Goal: Task Accomplishment & Management: Use online tool/utility

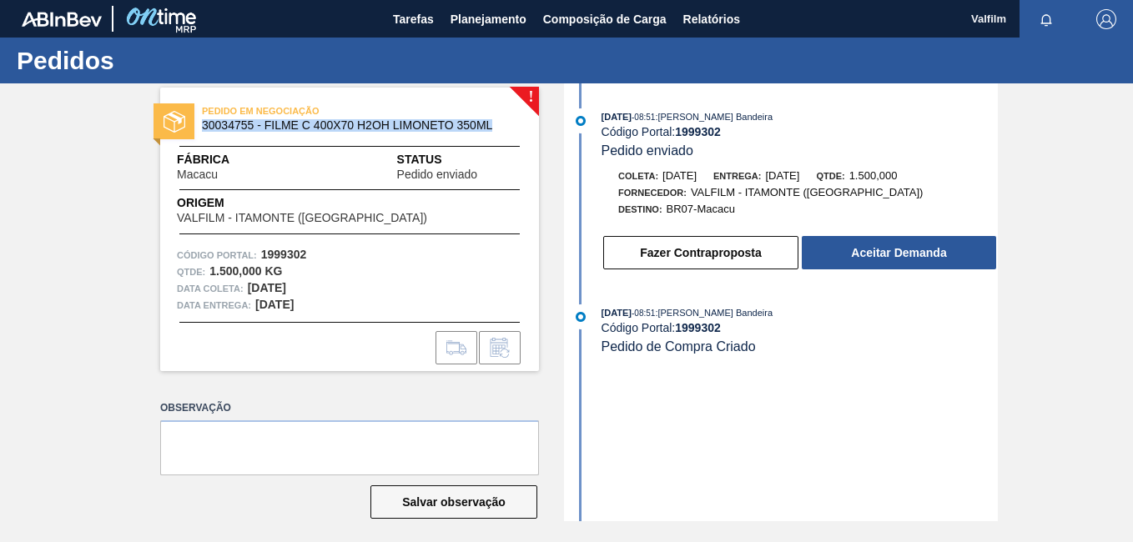
drag, startPoint x: 504, startPoint y: 123, endPoint x: 199, endPoint y: 127, distance: 305.4
click at [199, 127] on div "PEDIDO EM NEGOCIAÇÃO 30034755 - FILME C 400X70 H2OH LIMONETO 350ML" at bounding box center [349, 119] width 379 height 38
copy span "30034755 - FILME C 400X70 H2OH LIMONETO 350ML"
click at [420, 507] on button "Salvar observação" at bounding box center [453, 502] width 167 height 33
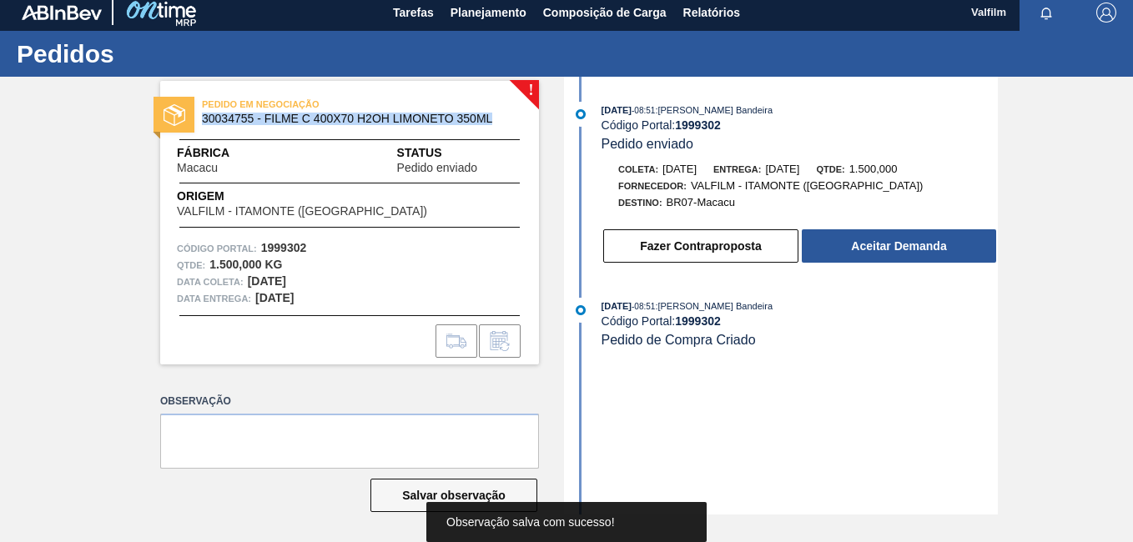
scroll to position [8, 0]
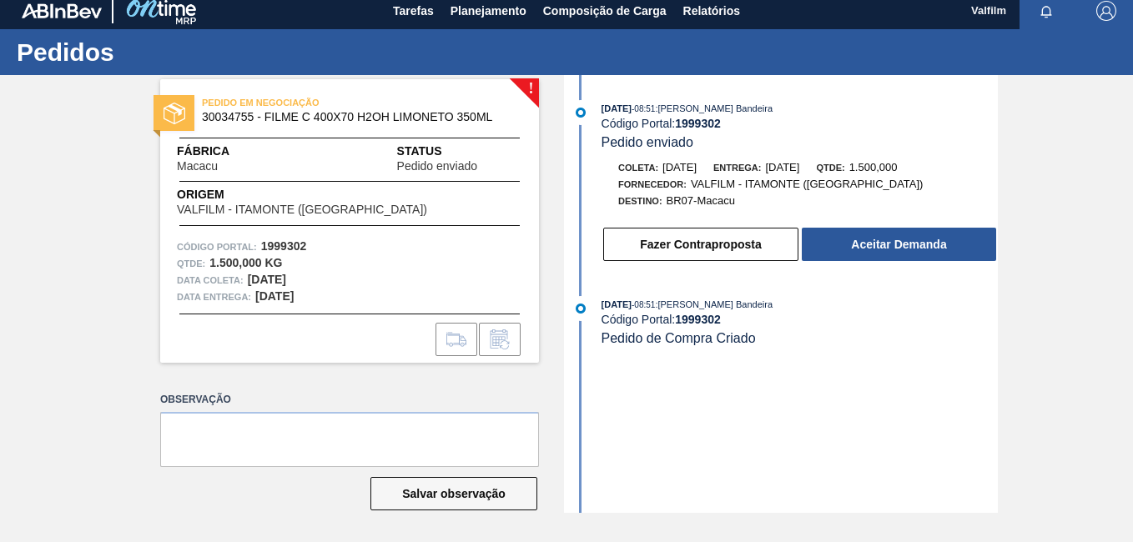
click at [100, 194] on div "! PEDIDO EM NEGOCIAÇÃO 30034755 - FILME C 400X70 H2OH LIMONETO 350ML Fábrica Ma…" at bounding box center [566, 294] width 1133 height 438
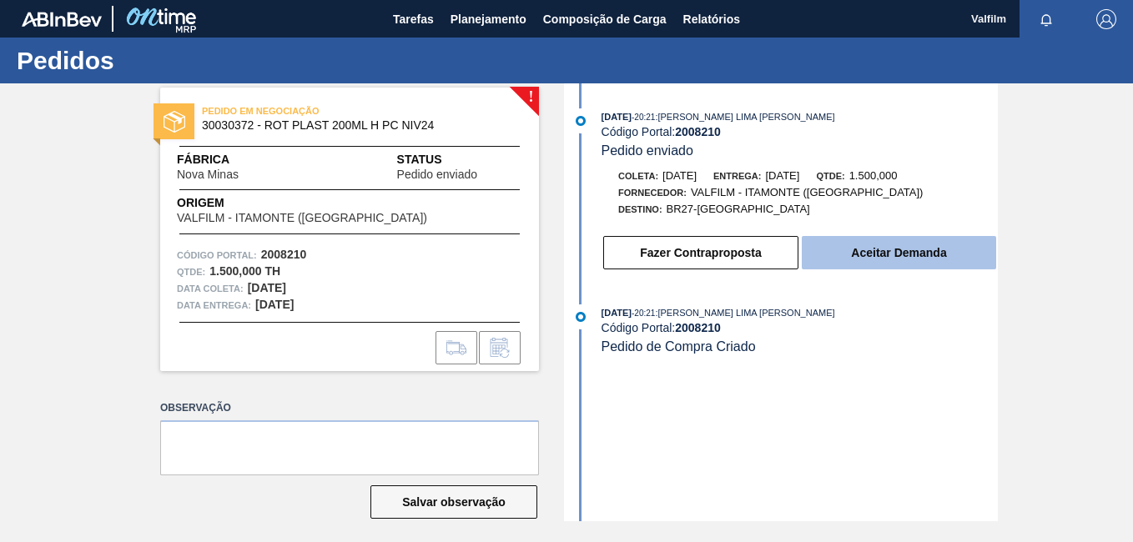
click at [921, 256] on button "Aceitar Demanda" at bounding box center [899, 252] width 194 height 33
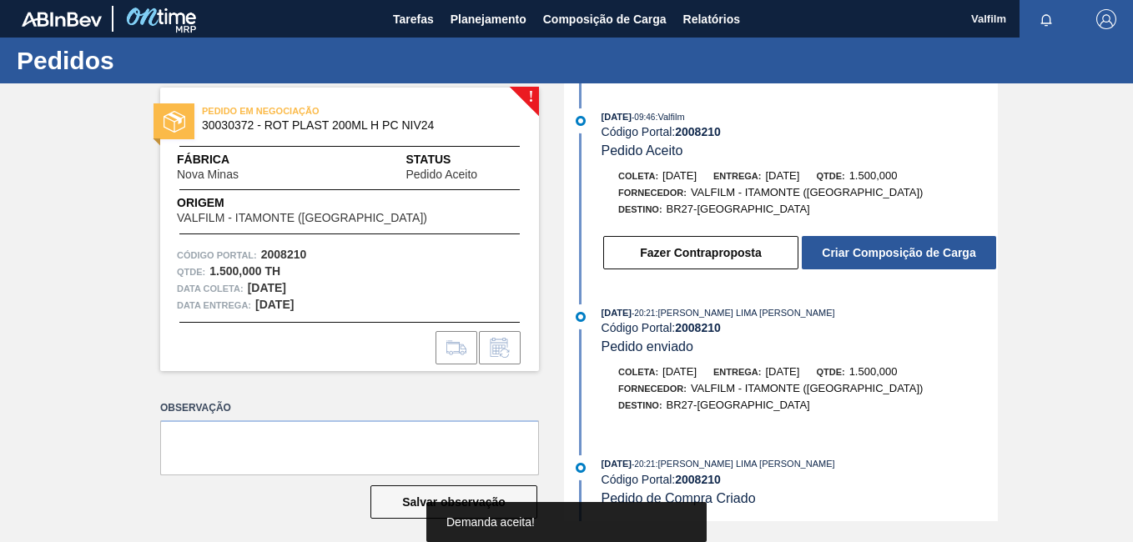
click at [921, 256] on button "Criar Composição de Carga" at bounding box center [899, 252] width 194 height 33
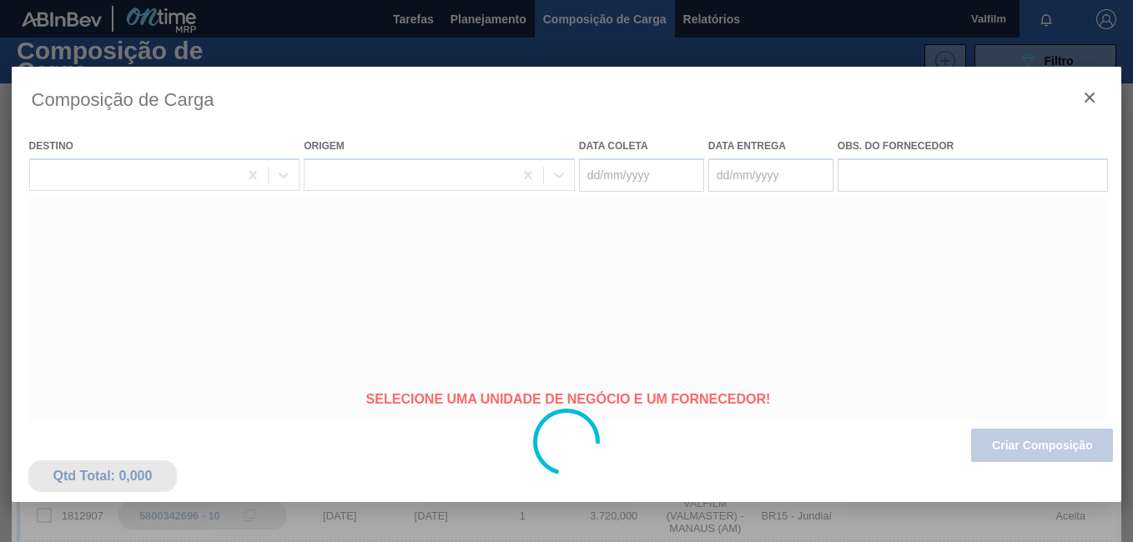
type coleta "[DATE]"
type entrega "16/09/2025"
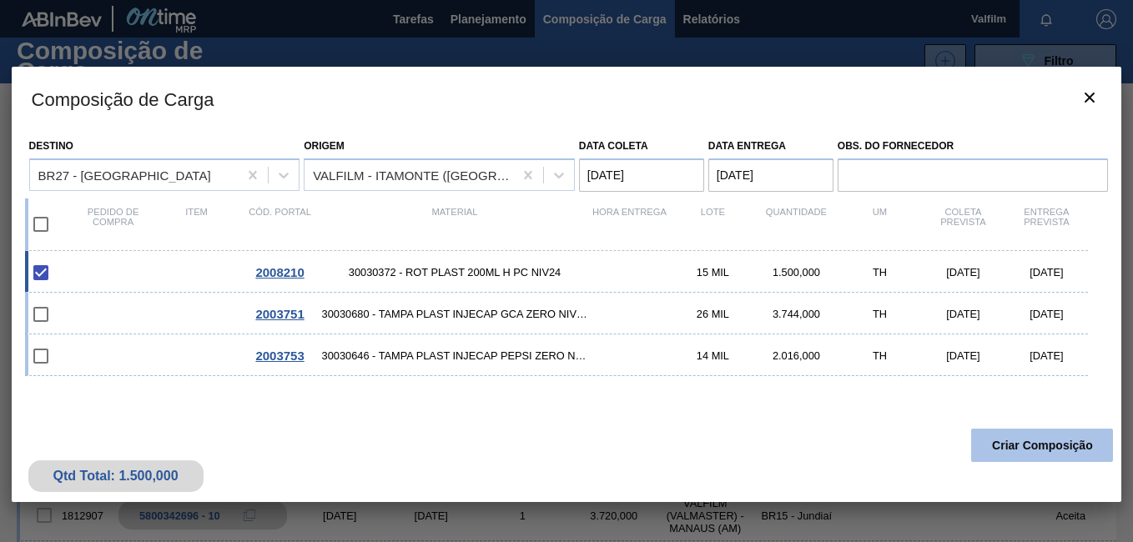
click at [1043, 452] on button "Criar Composição" at bounding box center [1042, 445] width 142 height 33
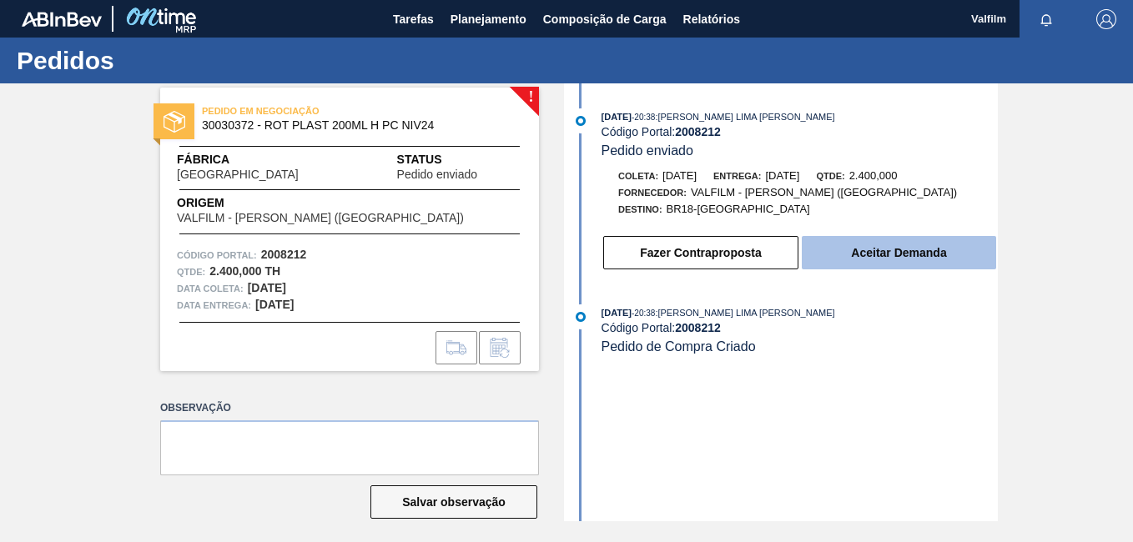
click at [904, 246] on button "Aceitar Demanda" at bounding box center [899, 252] width 194 height 33
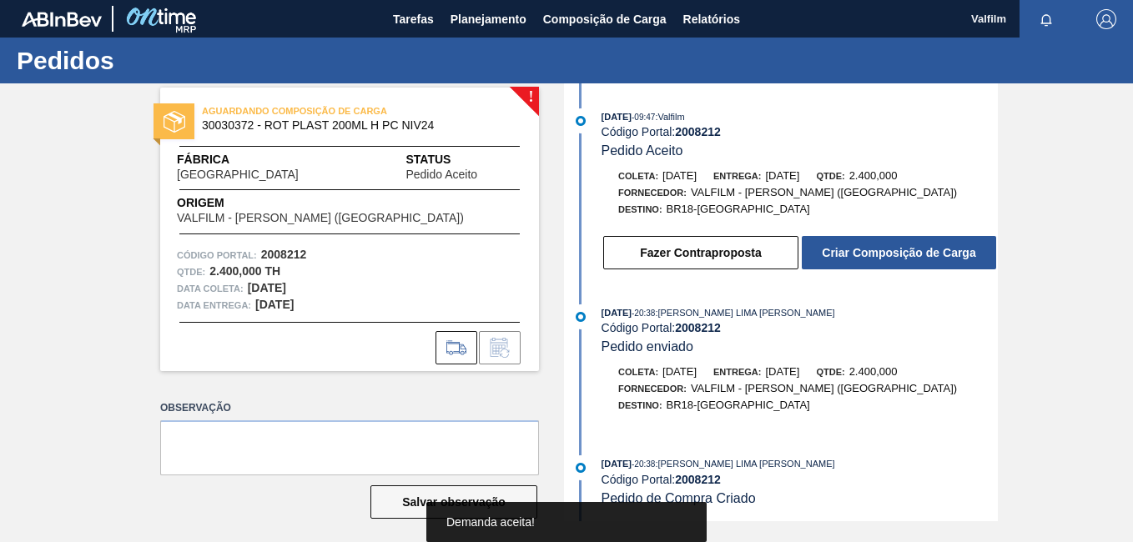
click at [904, 246] on button "Criar Composição de Carga" at bounding box center [899, 252] width 194 height 33
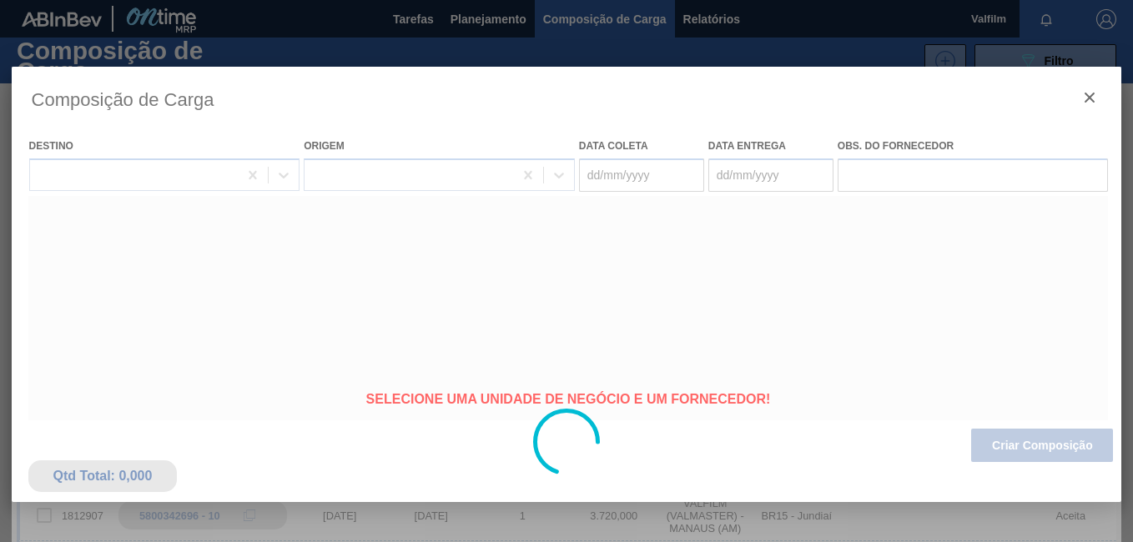
type coleta "13/09/2025"
type entrega "15/09/2025"
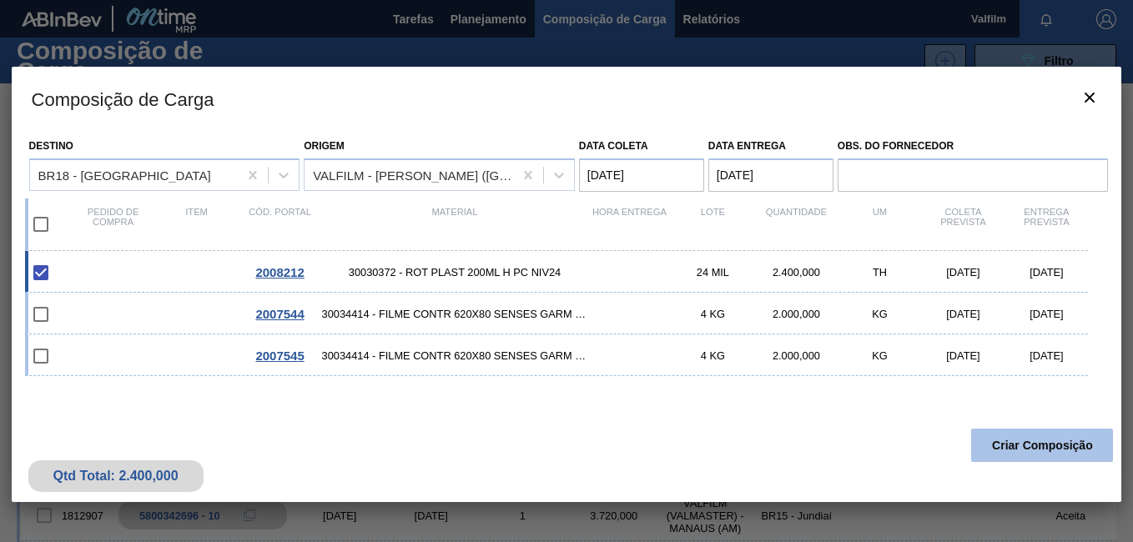
click at [1061, 454] on button "Criar Composição" at bounding box center [1042, 445] width 142 height 33
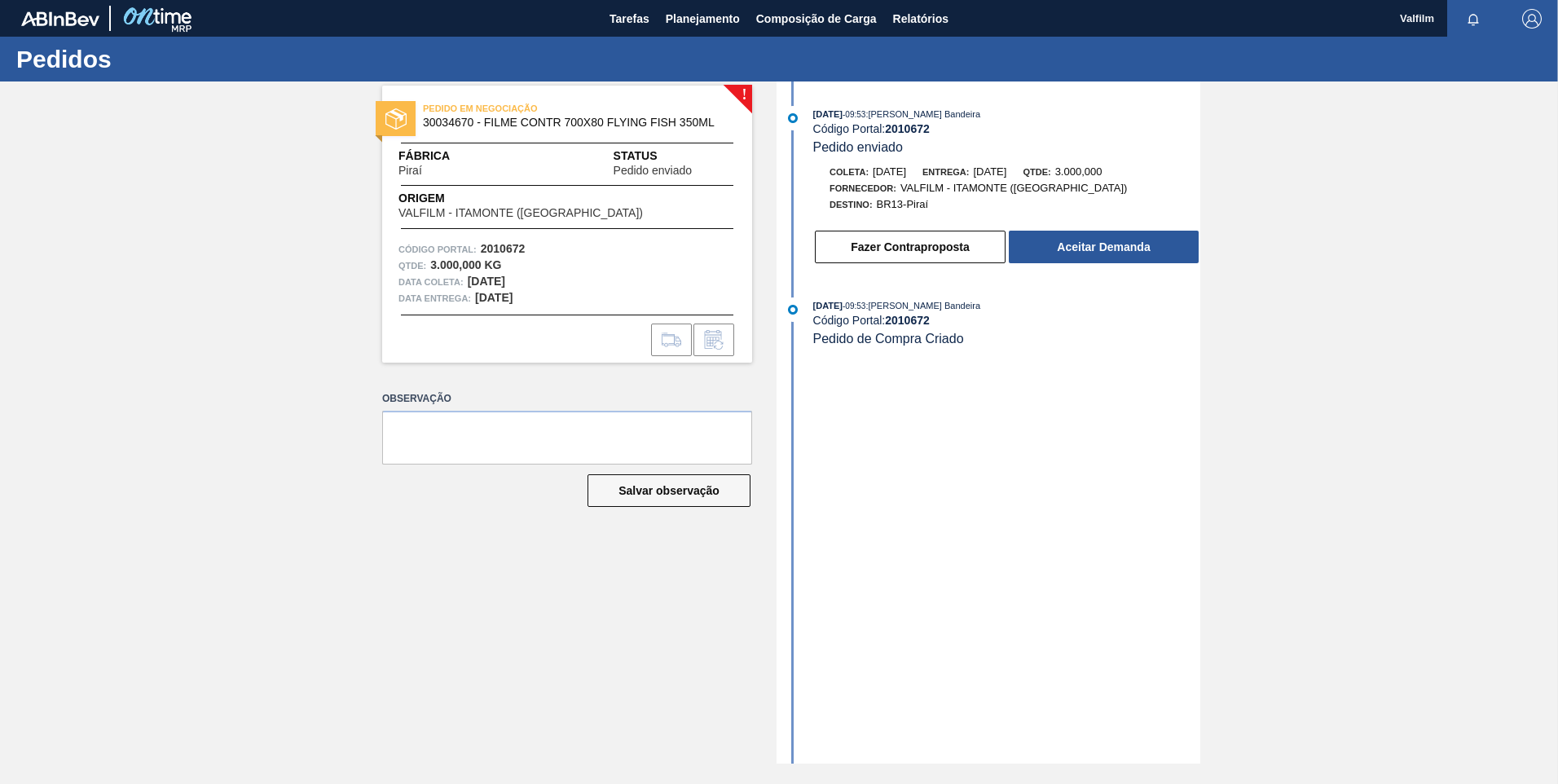
click at [940, 528] on div "18/08/2025 - 09:53 : Leticia Marquesini Bandeira Código Portal: 2010672 Pedido …" at bounding box center [990, 422] width 420 height 681
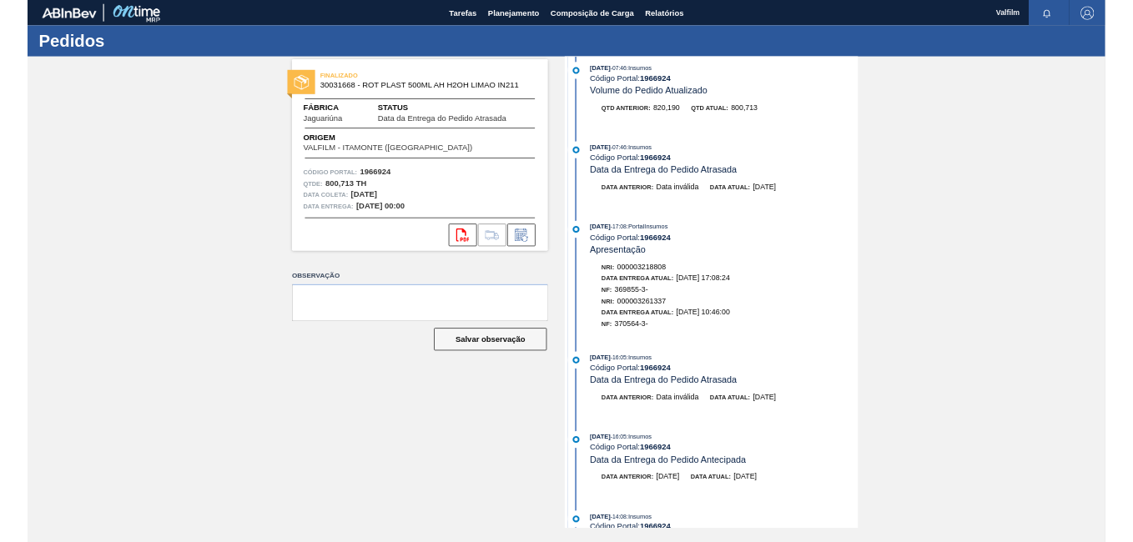
scroll to position [667, 0]
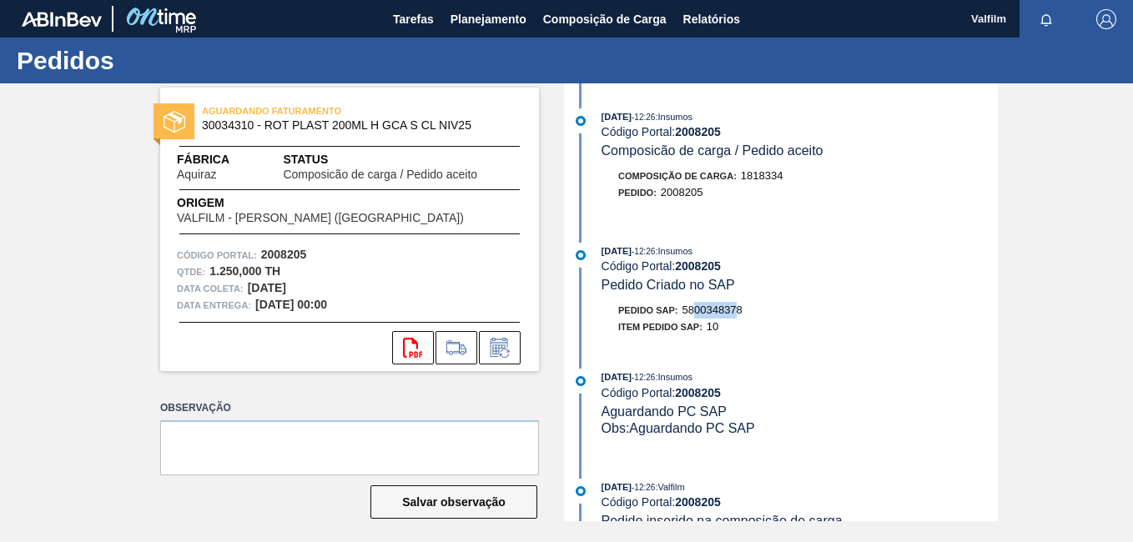
click at [700, 311] on div "Pedido SAP: 5800348378" at bounding box center [680, 310] width 124 height 17
drag, startPoint x: 703, startPoint y: 311, endPoint x: 750, endPoint y: 311, distance: 46.7
click at [750, 311] on div "Pedido SAP: 5800348378" at bounding box center [800, 310] width 396 height 17
drag, startPoint x: 741, startPoint y: 319, endPoint x: 697, endPoint y: 313, distance: 44.6
click at [692, 313] on div "Pedido SAP: 5800348378 Item pedido SAP: 10" at bounding box center [800, 318] width 396 height 33
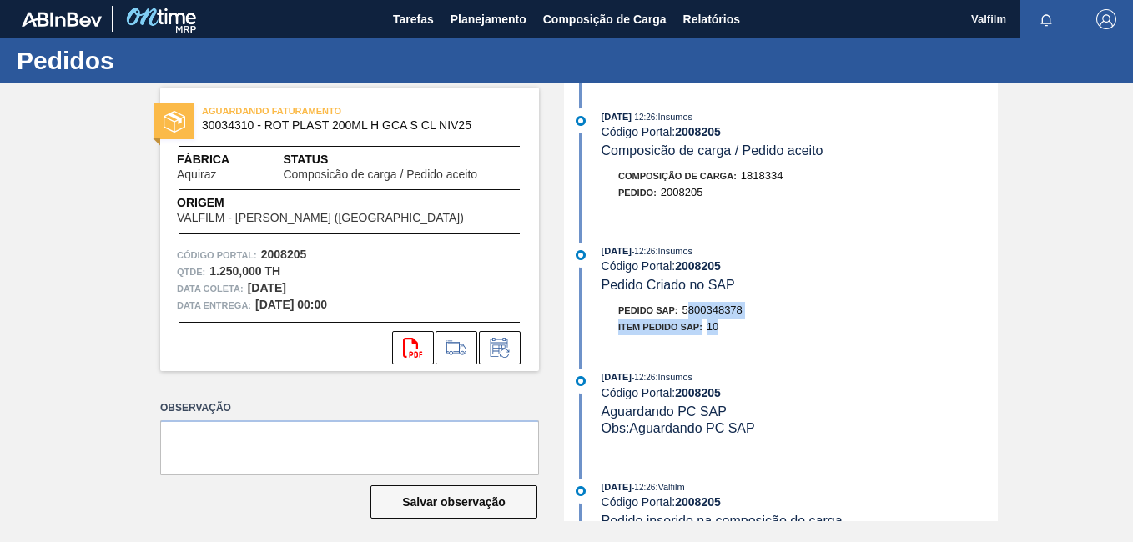
drag, startPoint x: 697, startPoint y: 313, endPoint x: 757, endPoint y: 314, distance: 60.1
click at [757, 314] on div "Pedido SAP: 5800348378" at bounding box center [800, 310] width 396 height 17
drag, startPoint x: 742, startPoint y: 314, endPoint x: 694, endPoint y: 310, distance: 47.7
click at [694, 310] on div "Pedido SAP: 5800348378" at bounding box center [800, 310] width 396 height 17
drag, startPoint x: 745, startPoint y: 304, endPoint x: 683, endPoint y: 310, distance: 62.0
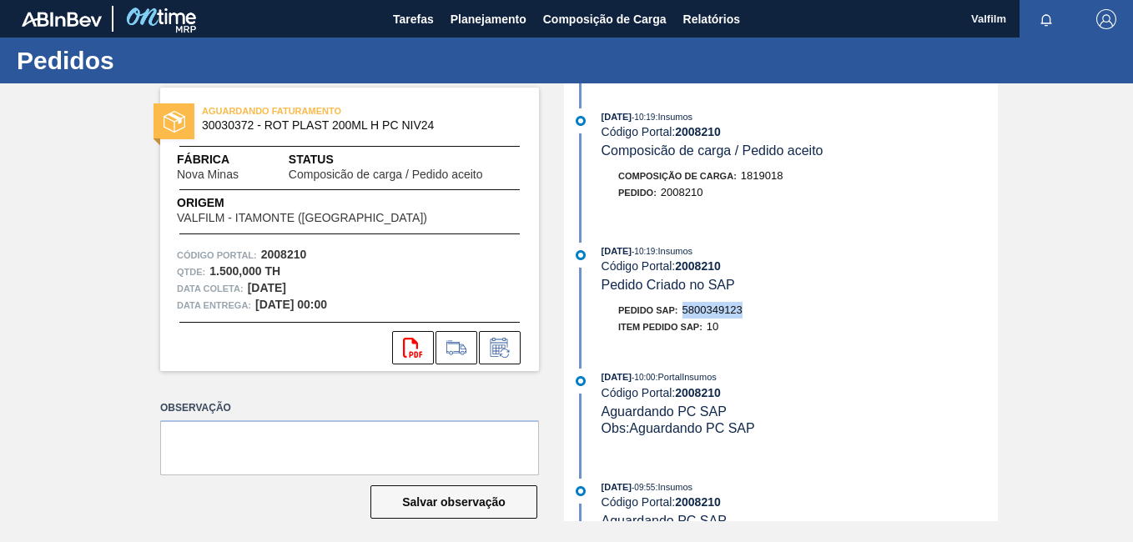
click at [683, 310] on div "Pedido SAP: 5800349123" at bounding box center [800, 310] width 396 height 17
copy span "5800349123"
drag, startPoint x: 748, startPoint y: 311, endPoint x: 680, endPoint y: 308, distance: 68.5
click at [680, 308] on div "Pedido SAP: 5800349119" at bounding box center [800, 310] width 396 height 17
copy span "5800349119"
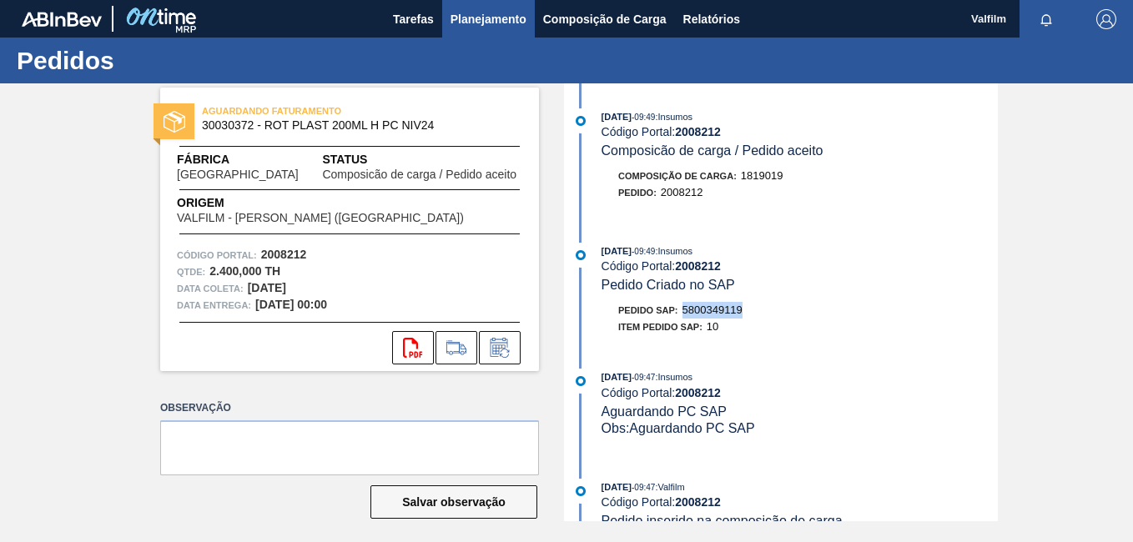
click at [495, 34] on button "Planejamento" at bounding box center [488, 19] width 93 height 38
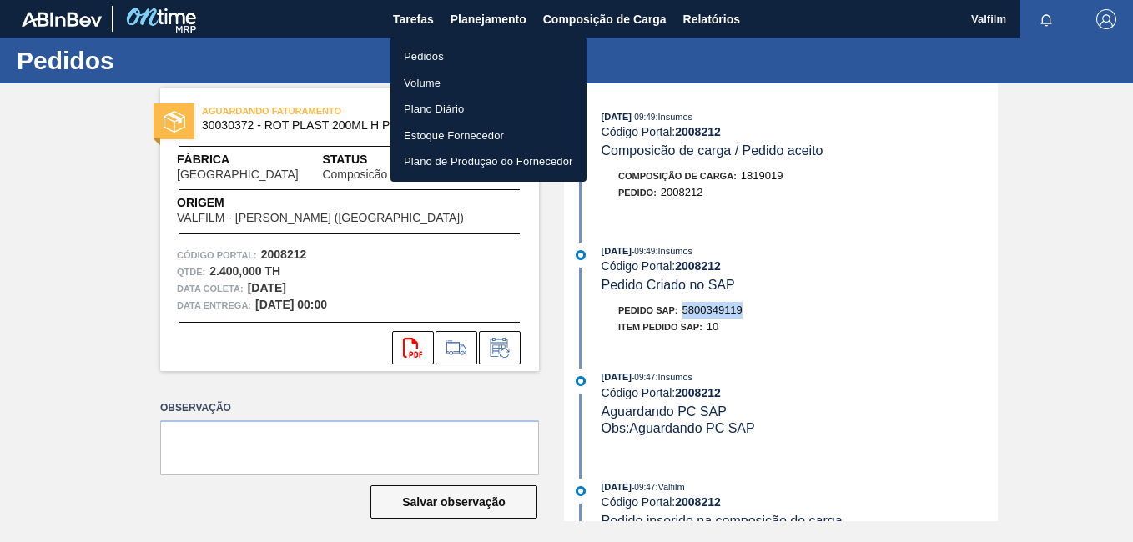
click at [468, 55] on li "Pedidos" at bounding box center [488, 56] width 196 height 27
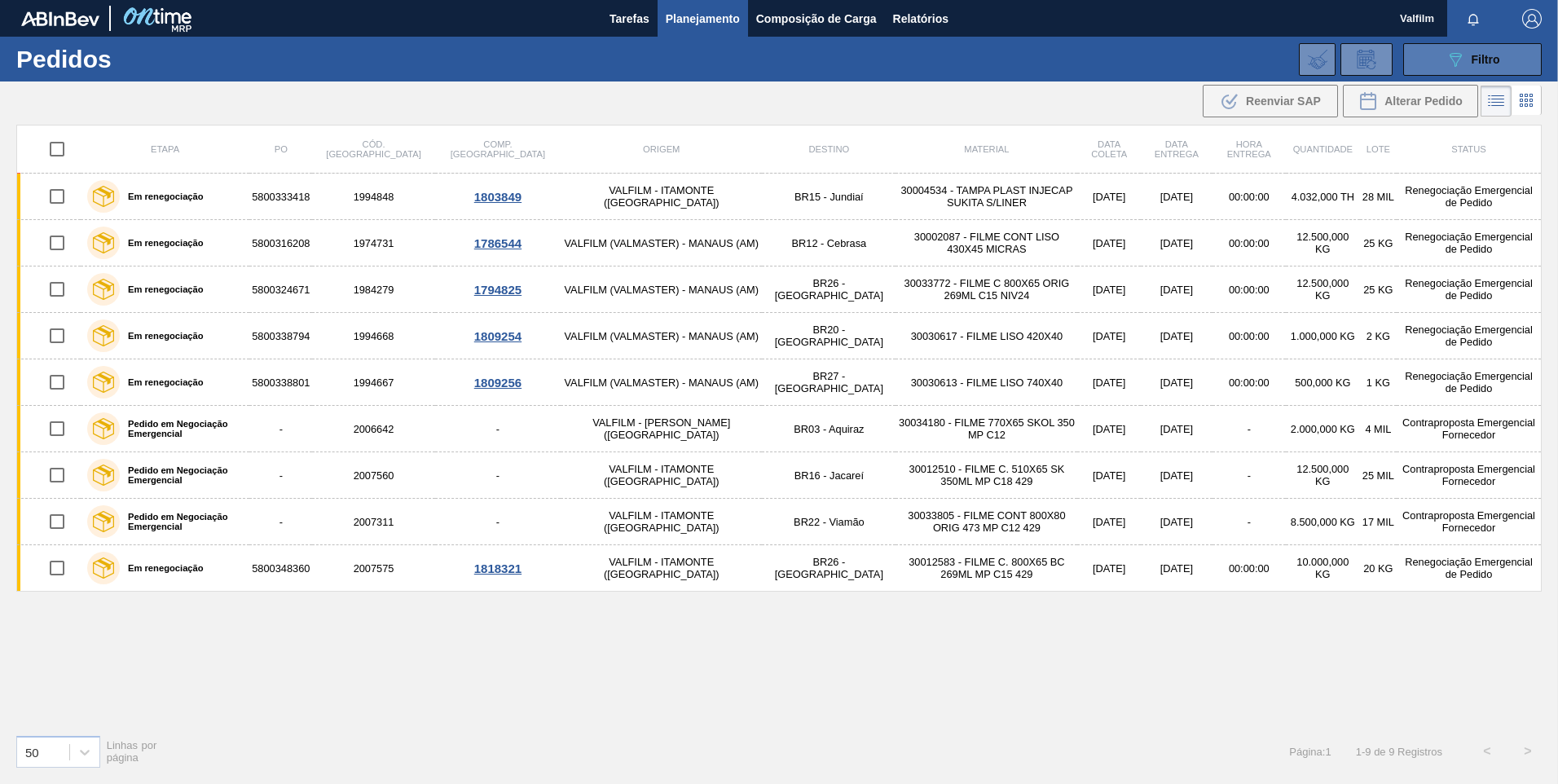
click at [1106, 62] on span "Filtro" at bounding box center [1486, 59] width 28 height 13
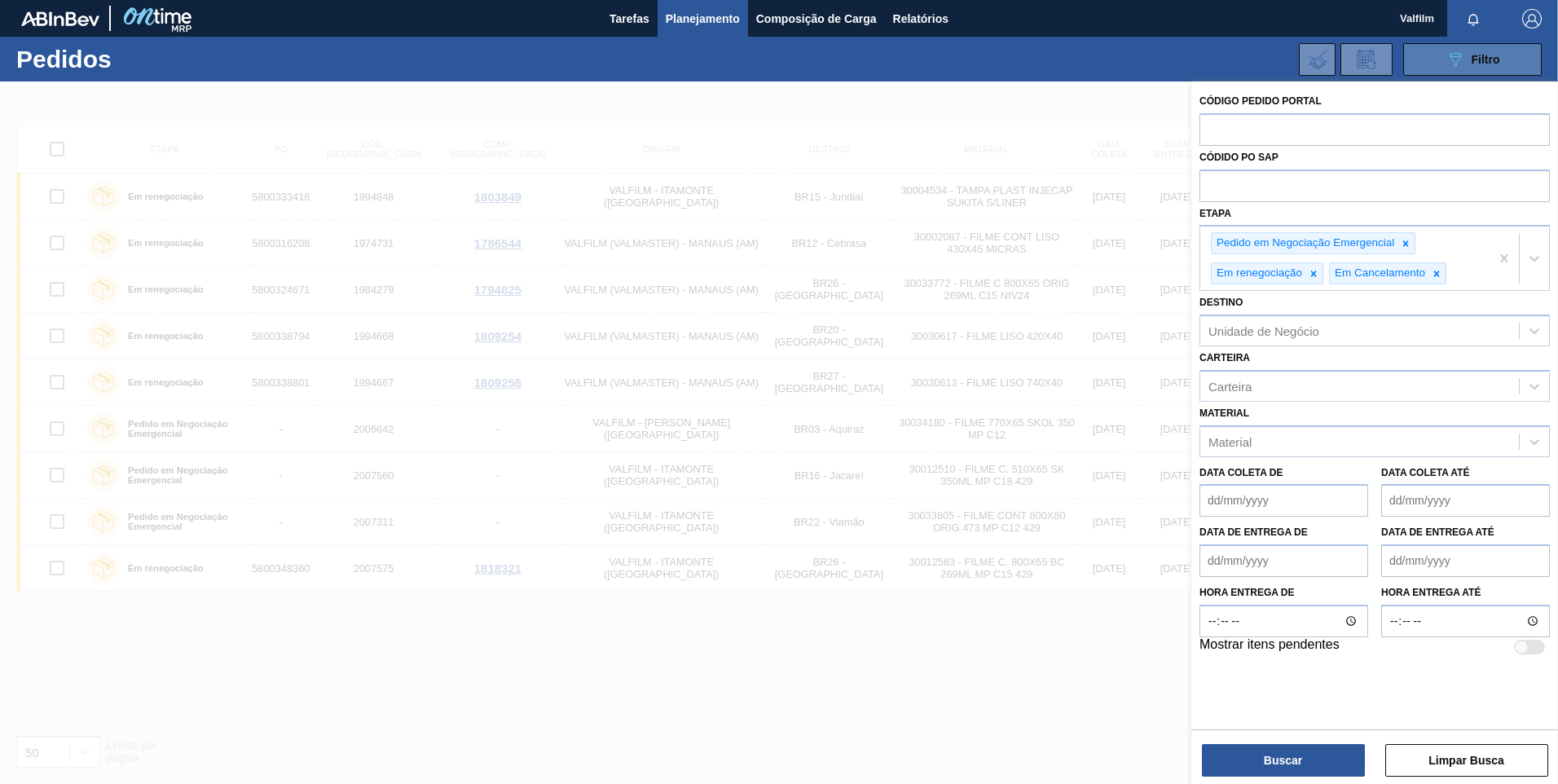
click at [1106, 62] on span "Filtro" at bounding box center [1486, 59] width 28 height 13
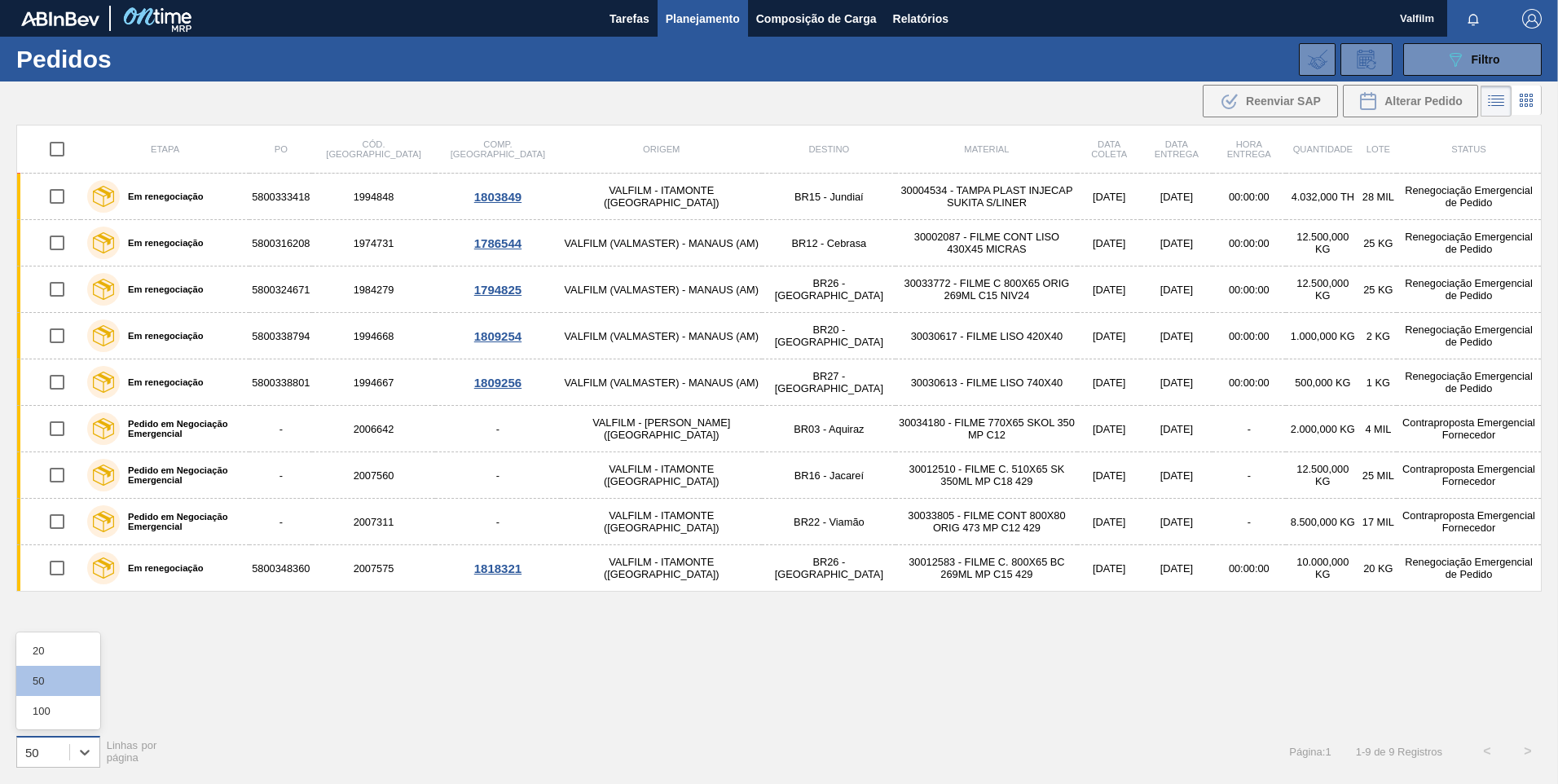
click at [42, 528] on div "50" at bounding box center [43, 752] width 52 height 23
click at [61, 528] on div "100" at bounding box center [59, 711] width 84 height 30
click at [69, 528] on div "100" at bounding box center [59, 751] width 84 height 32
click at [50, 528] on div "100" at bounding box center [59, 711] width 84 height 30
click at [920, 22] on span "Relatórios" at bounding box center [920, 19] width 56 height 20
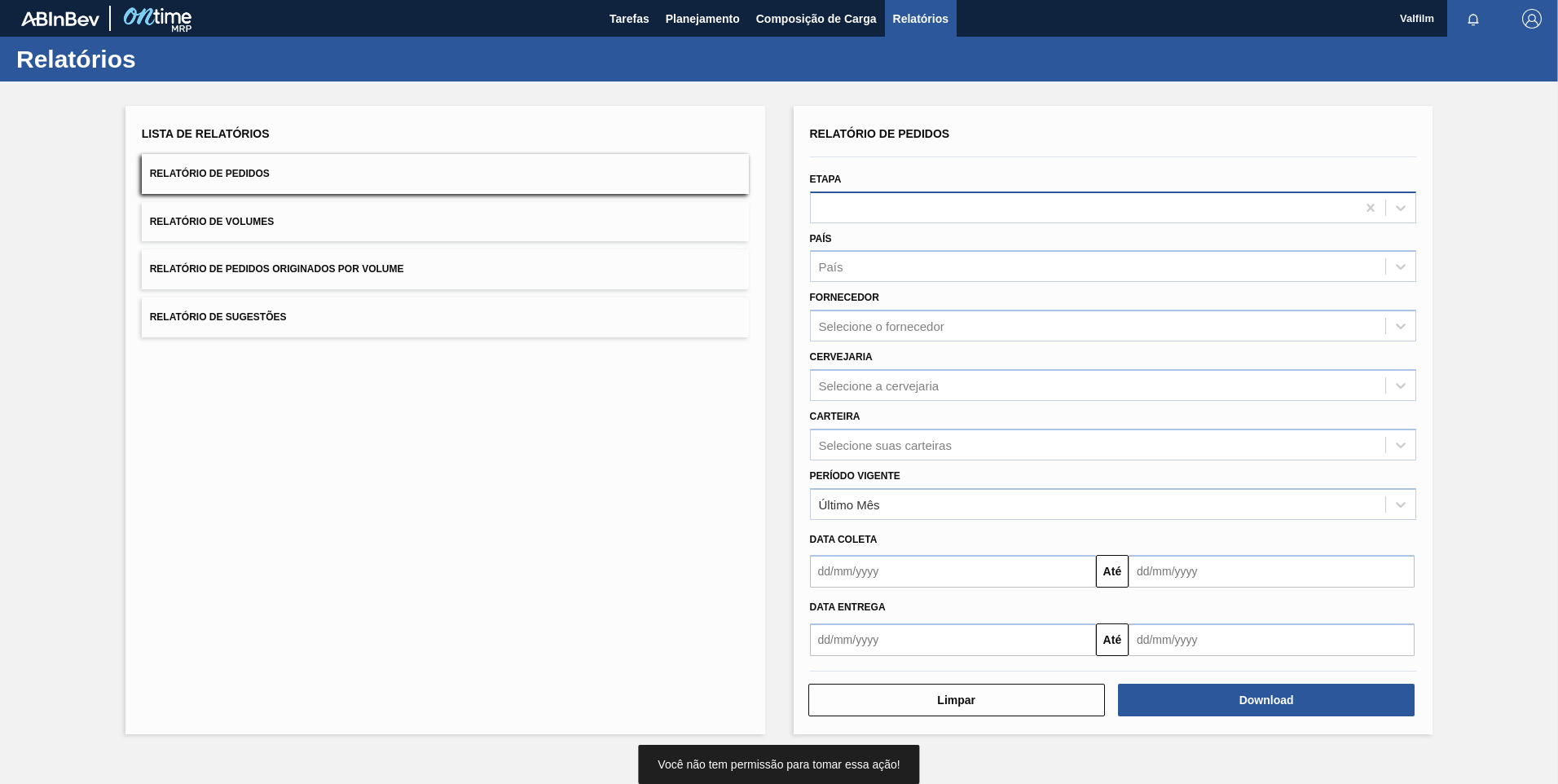
click at [893, 213] on div at bounding box center [1083, 207] width 546 height 23
